Goal: Check status: Check status

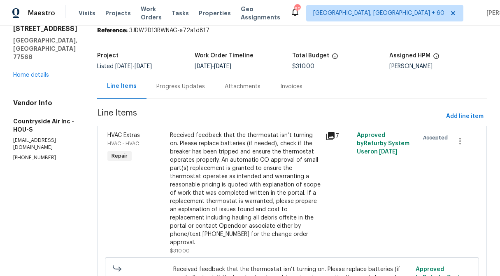
scroll to position [19, 0]
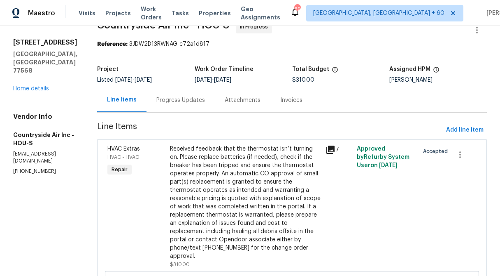
click at [180, 98] on div "Progress Updates" at bounding box center [181, 100] width 49 height 8
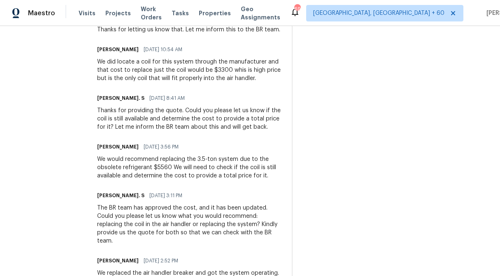
scroll to position [370, 0]
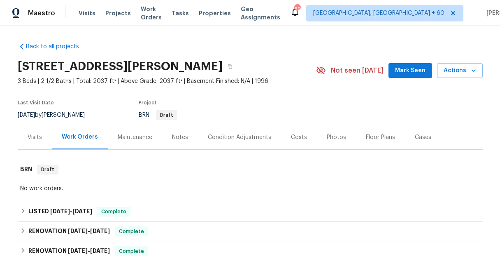
scroll to position [77, 0]
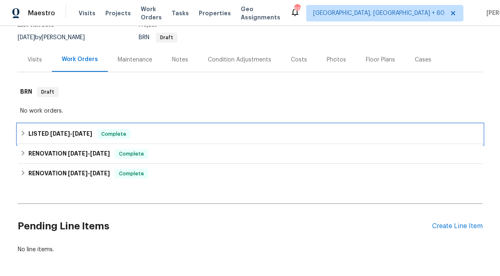
click at [21, 131] on icon at bounding box center [23, 133] width 6 height 6
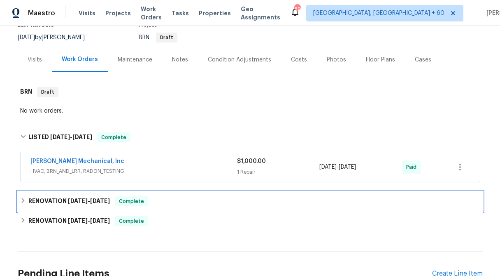
click at [20, 199] on icon at bounding box center [23, 200] width 6 height 6
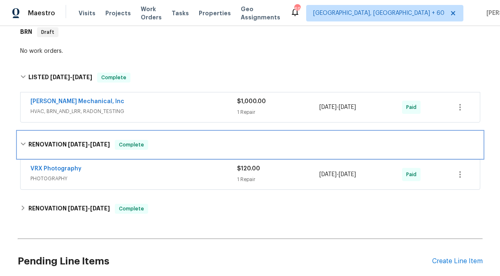
scroll to position [179, 0]
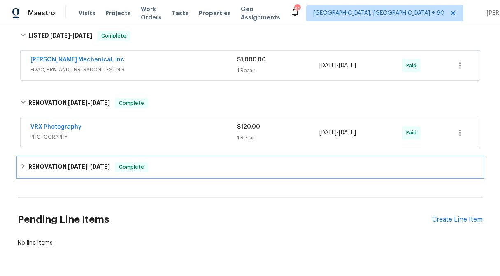
click at [27, 168] on div "RENOVATION [DATE] - [DATE] Complete" at bounding box center [250, 167] width 460 height 10
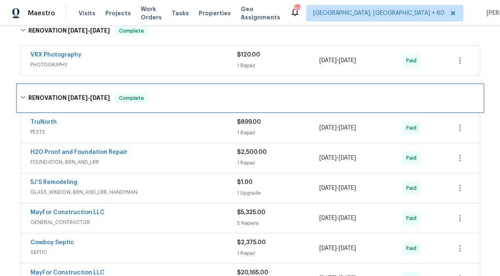
scroll to position [250, 0]
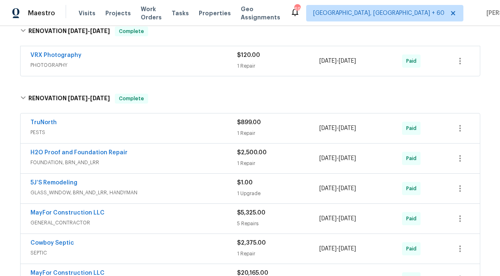
click at [249, 129] on div "1 Repair" at bounding box center [278, 133] width 83 height 8
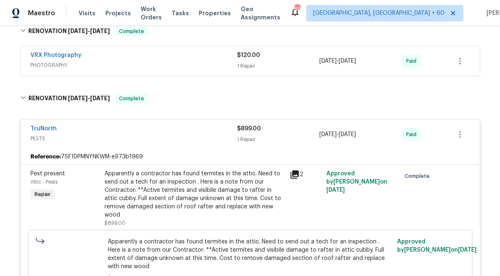
click at [249, 129] on span "$899.00" at bounding box center [249, 129] width 24 height 6
